Goal: Task Accomplishment & Management: Use online tool/utility

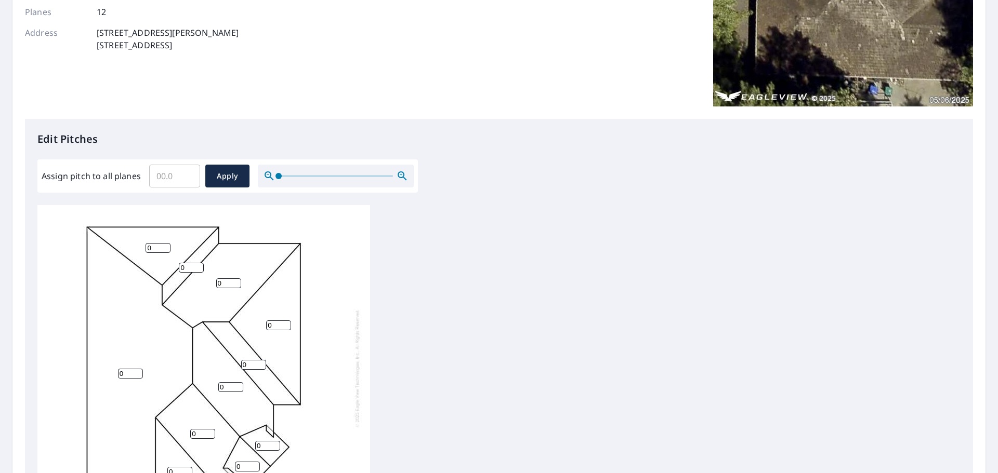
scroll to position [156, 0]
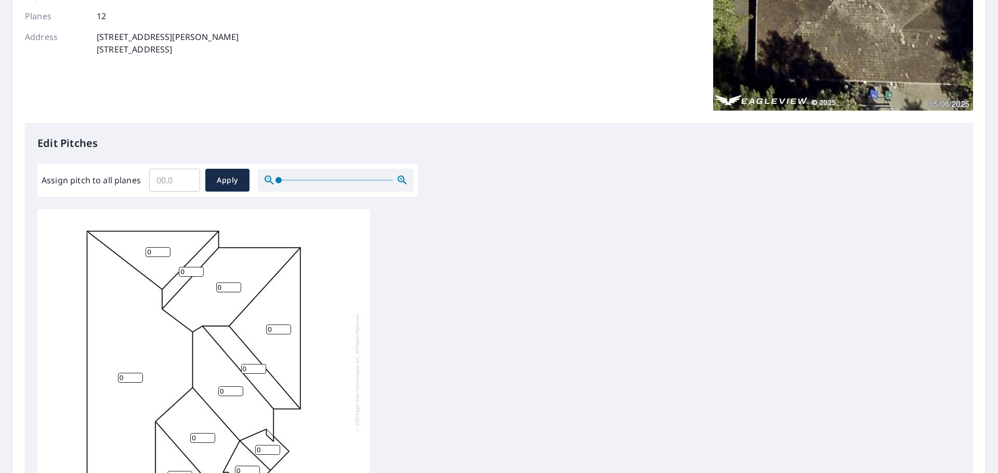
click at [196, 175] on input "Assign pitch to all planes" at bounding box center [174, 180] width 51 height 29
type input "10"
click at [234, 186] on span "Apply" at bounding box center [228, 180] width 28 height 13
type input "10"
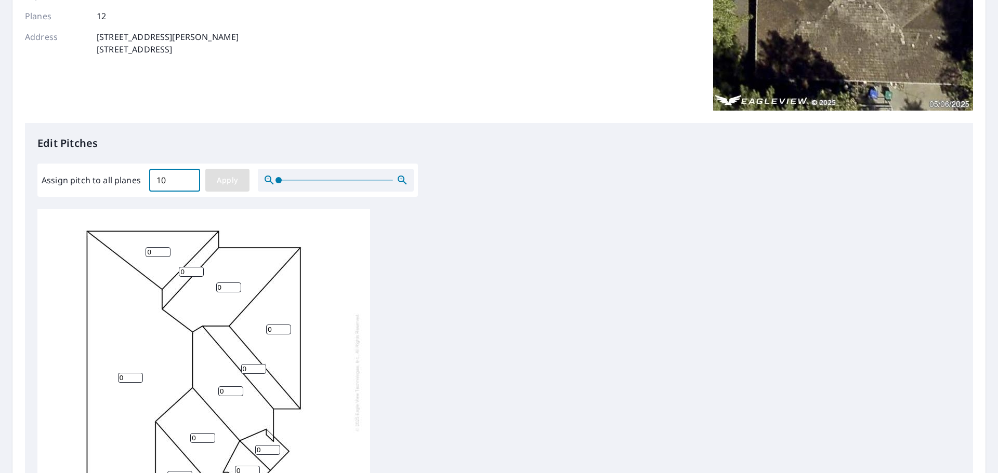
type input "10"
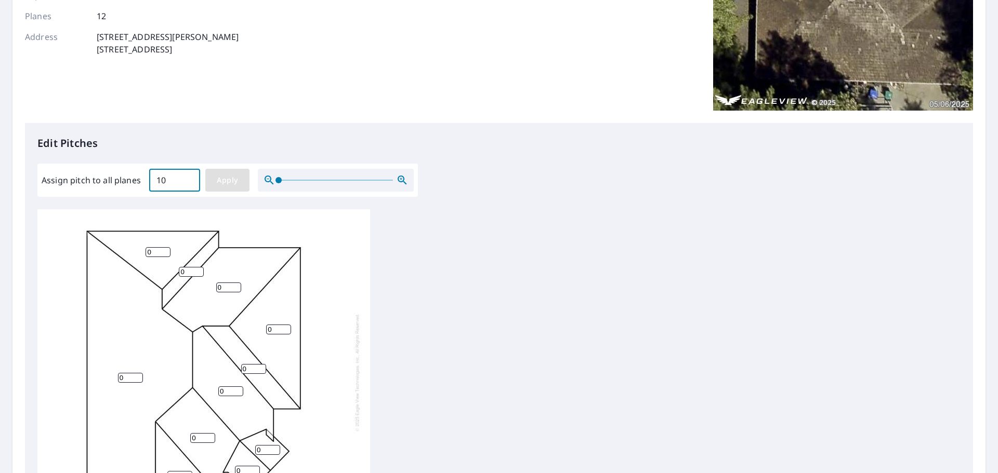
type input "10"
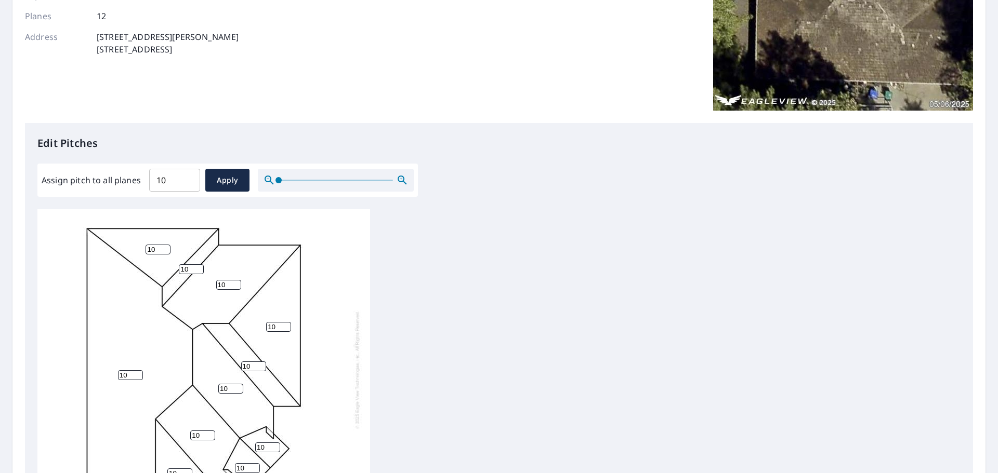
scroll to position [10, 0]
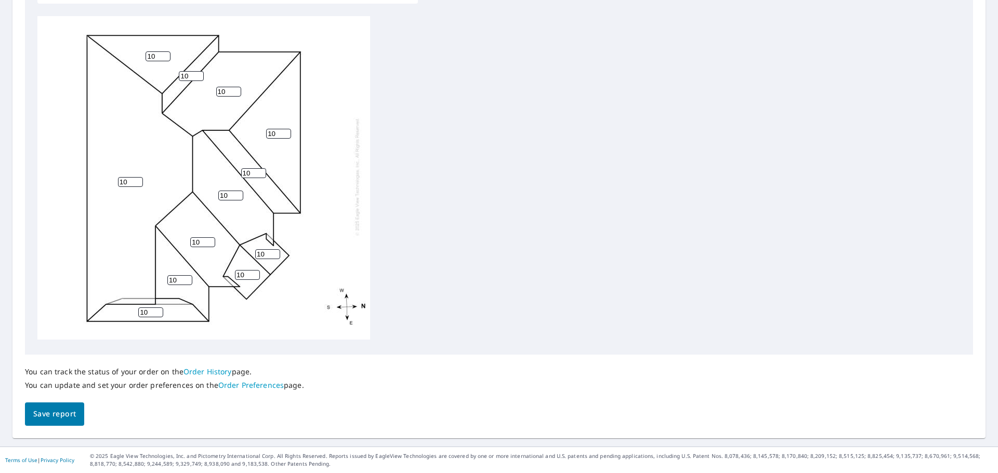
click at [57, 411] on span "Save report" at bounding box center [54, 414] width 43 height 13
